Goal: Browse casually

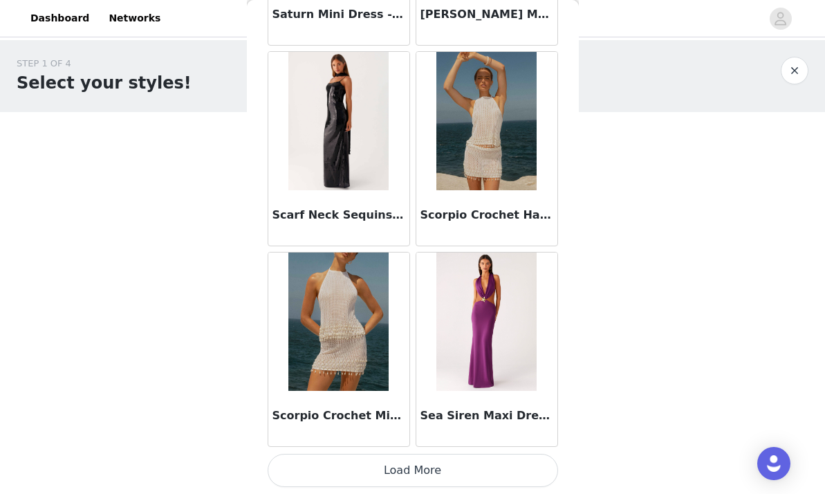
scroll to position [75833, 0]
click at [407, 463] on button "Load More" at bounding box center [413, 470] width 290 height 33
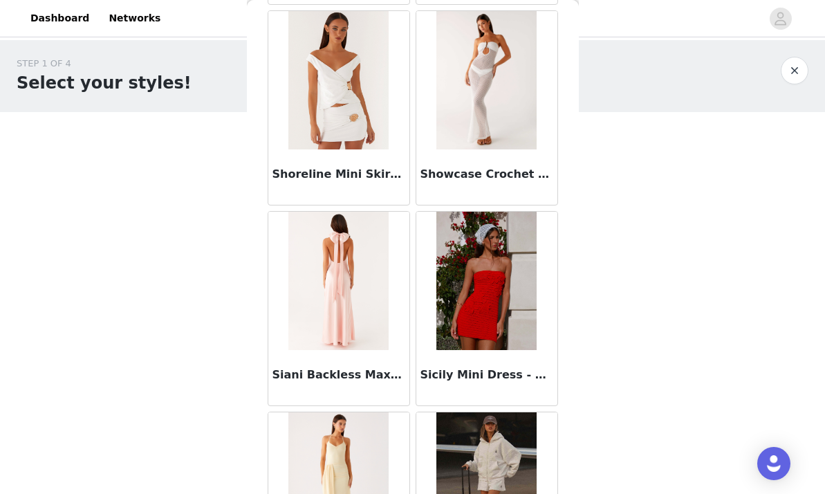
scroll to position [77764, 0]
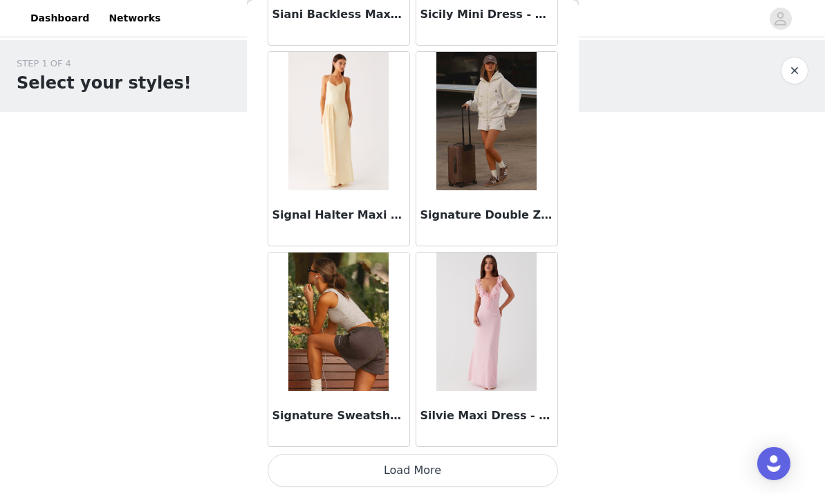
click at [406, 477] on button "Load More" at bounding box center [413, 470] width 290 height 33
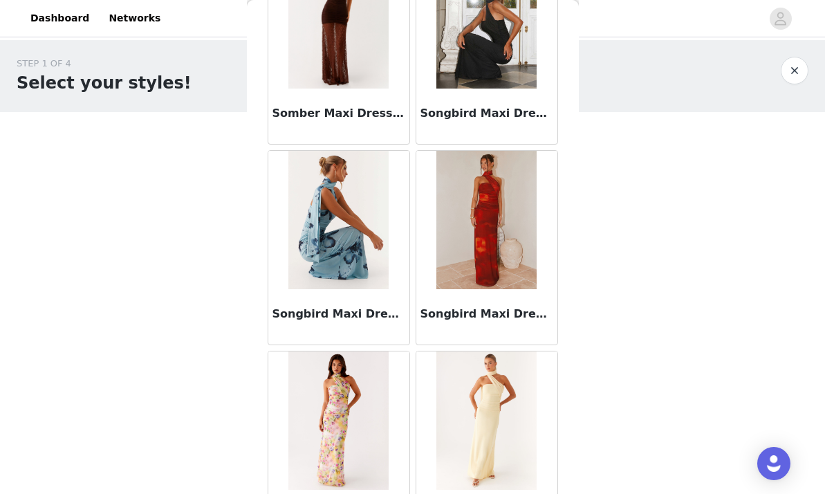
scroll to position [79663, 0]
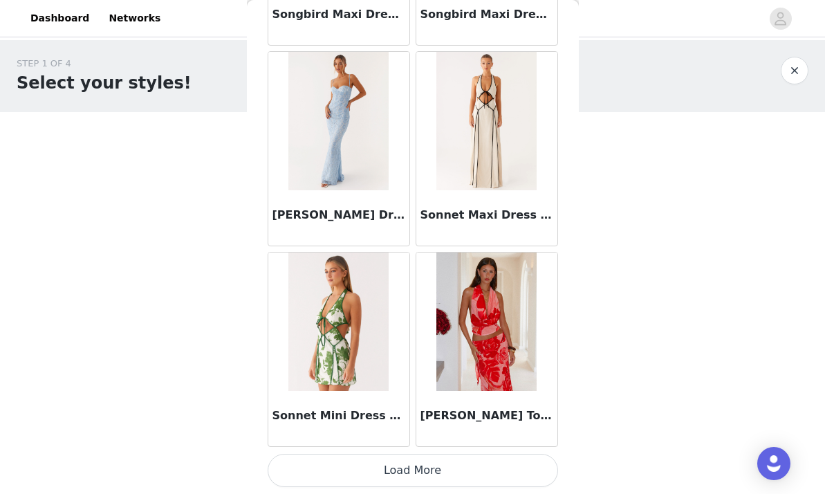
click at [399, 456] on button "Load More" at bounding box center [413, 470] width 290 height 33
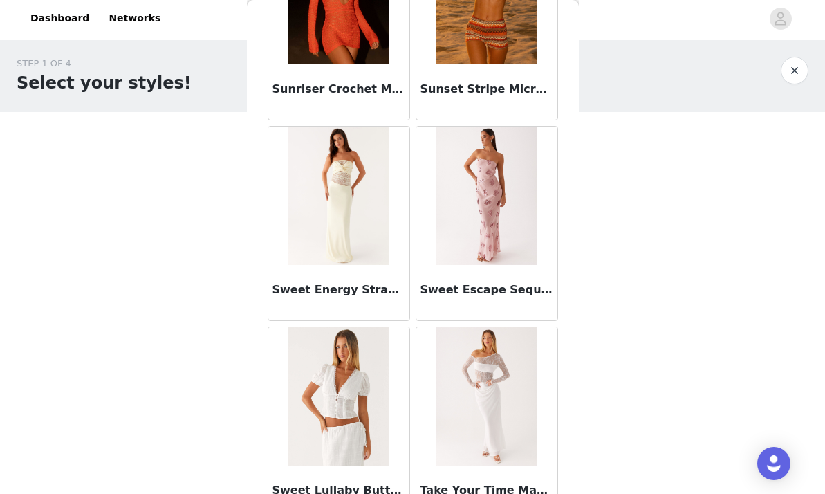
scroll to position [81626, 0]
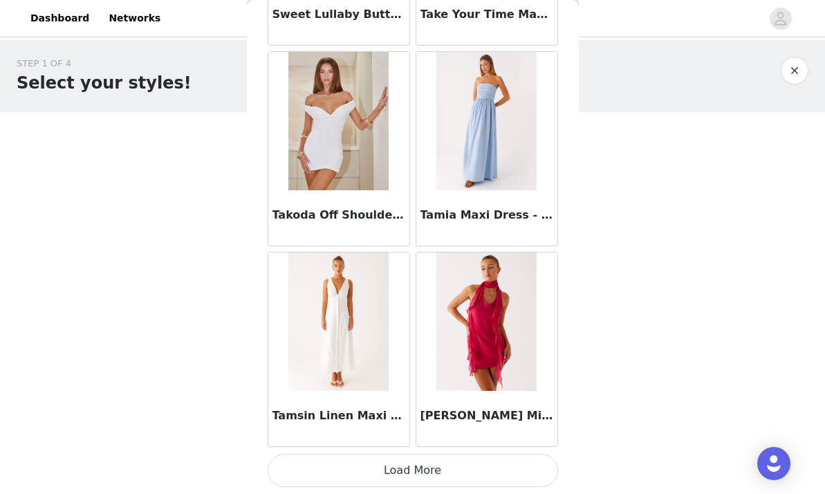
click at [411, 473] on button "Load More" at bounding box center [413, 470] width 290 height 33
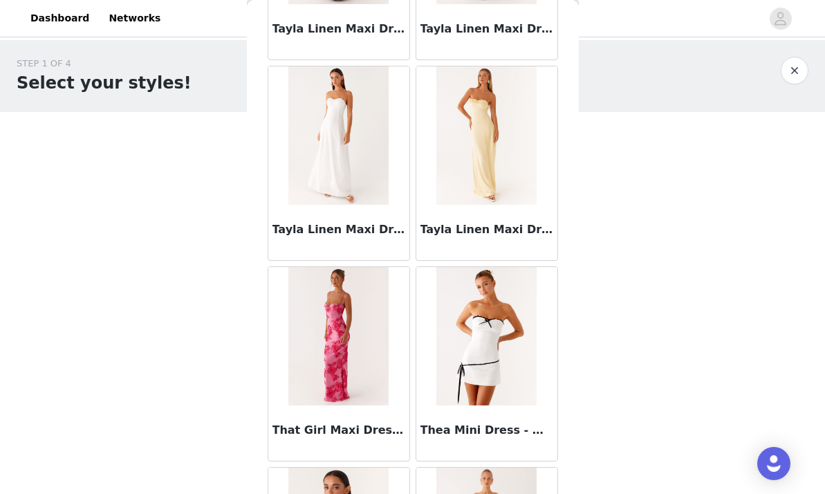
scroll to position [83091, 0]
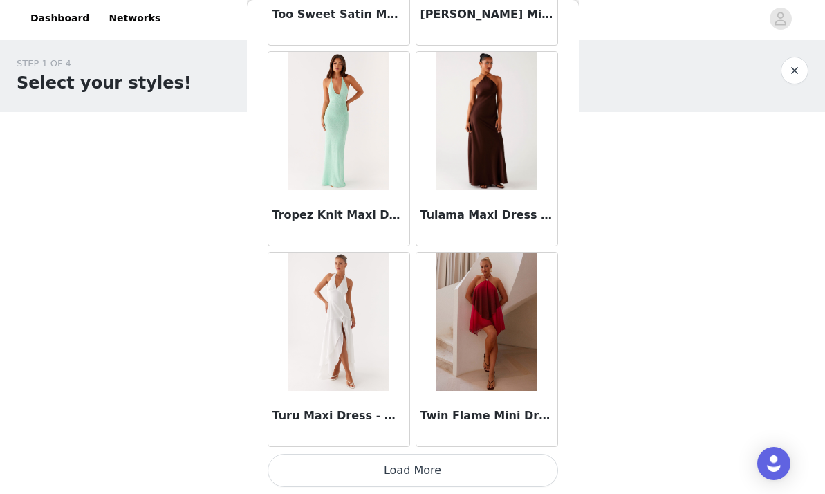
click at [411, 476] on button "Load More" at bounding box center [413, 470] width 290 height 33
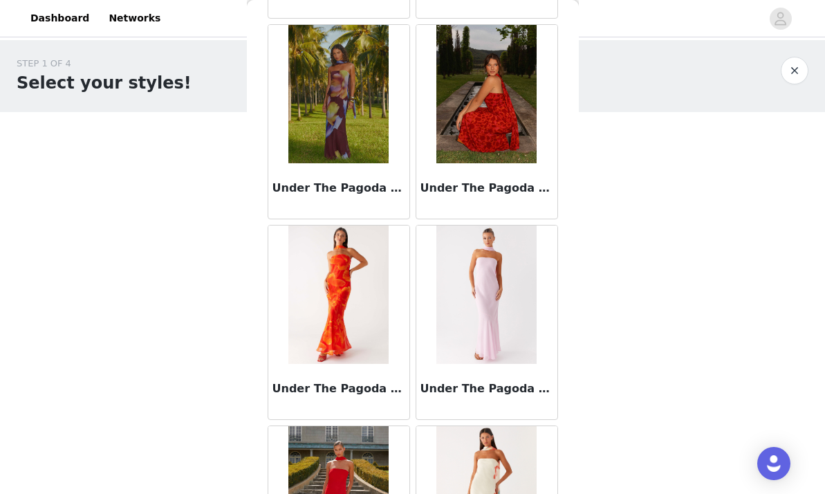
scroll to position [84686, 0]
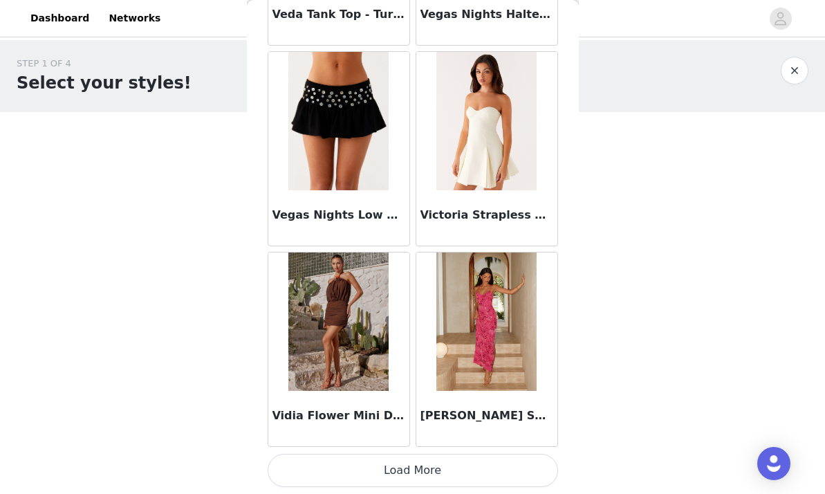
click at [408, 469] on button "Load More" at bounding box center [413, 470] width 290 height 33
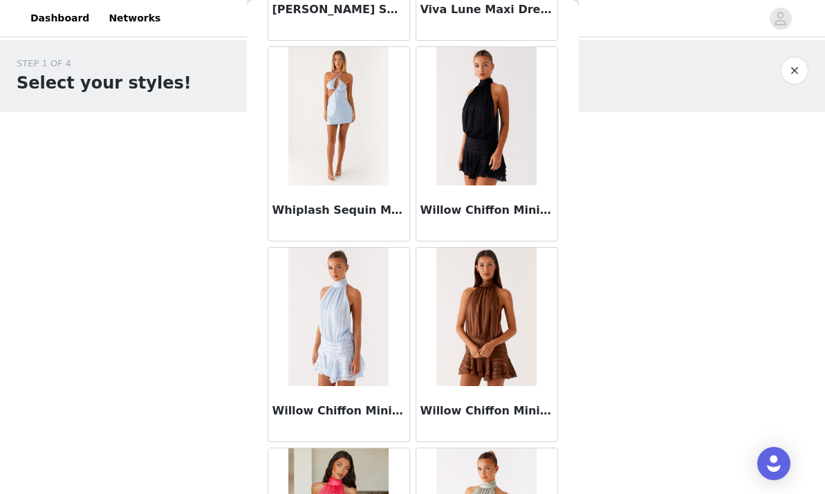
scroll to position [87114, 0]
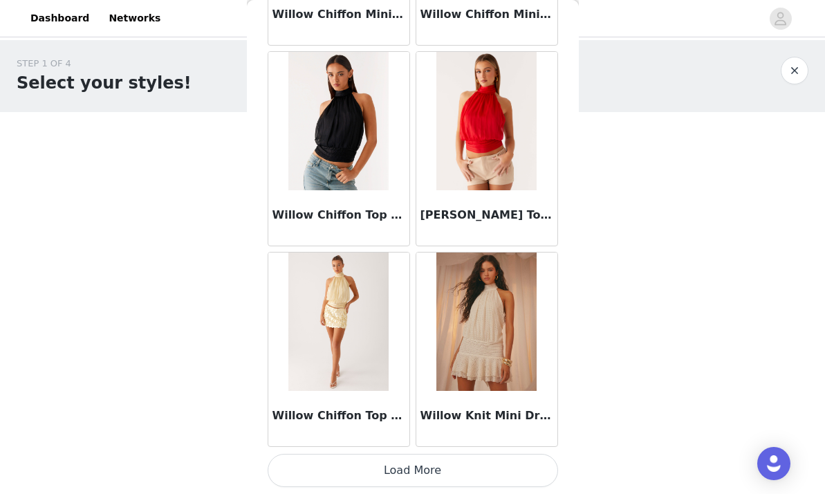
click at [410, 470] on button "Load More" at bounding box center [413, 470] width 290 height 33
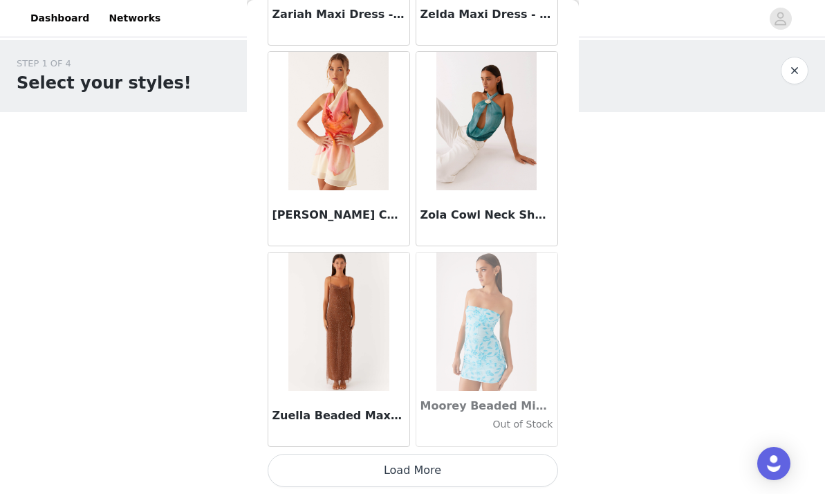
scroll to position [0, 0]
click at [407, 470] on button "Load More" at bounding box center [413, 470] width 290 height 33
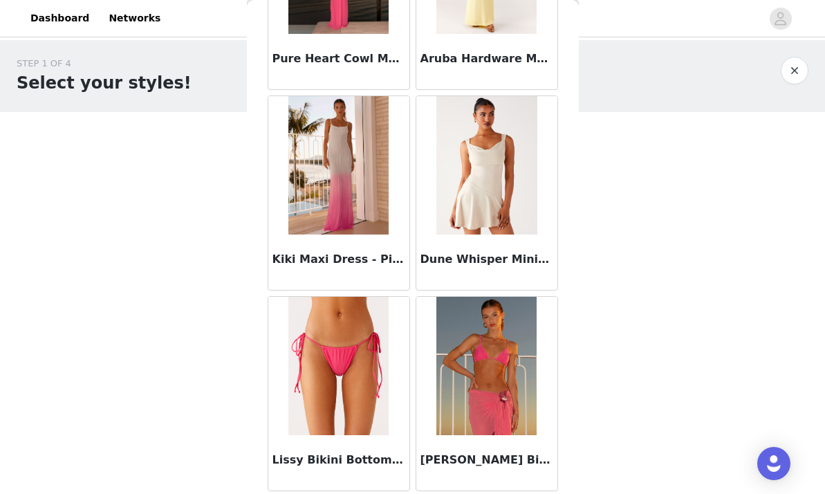
scroll to position [91834, 0]
click at [488, 194] on img at bounding box center [486, 165] width 101 height 138
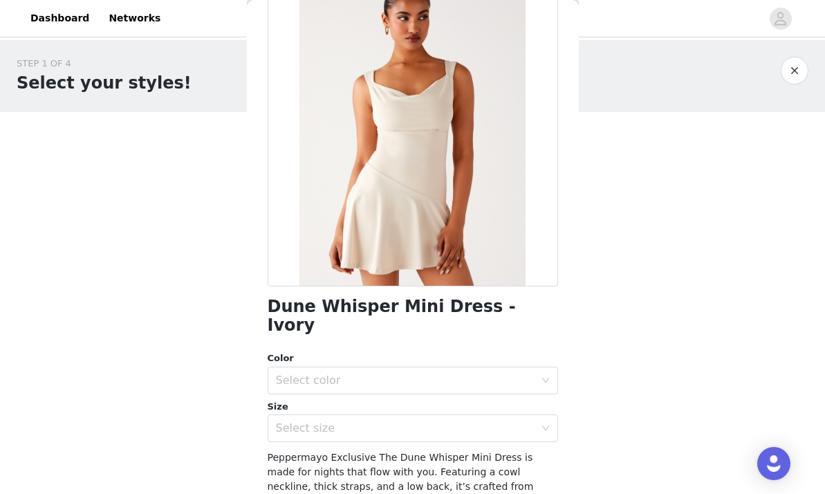
scroll to position [0, 0]
click at [805, 65] on button "button" at bounding box center [795, 71] width 28 height 28
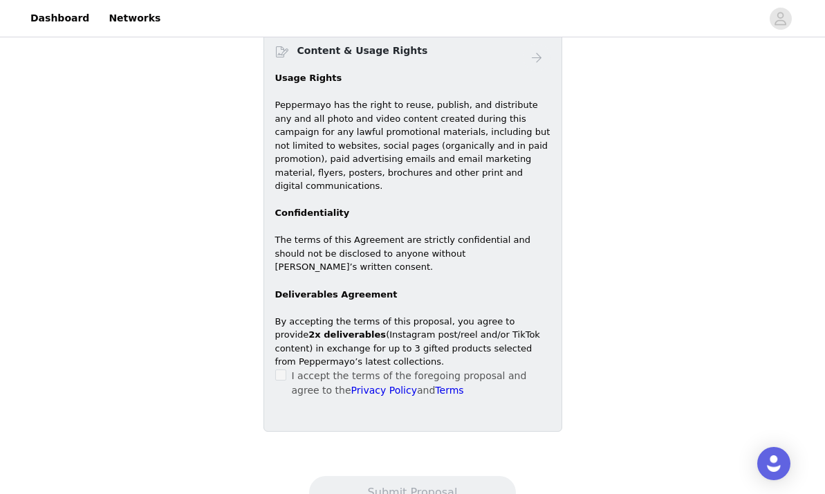
scroll to position [580, 0]
